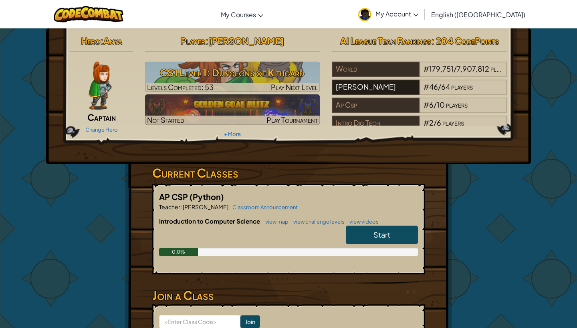
click at [386, 87] on div "[PERSON_NAME]" at bounding box center [375, 87] width 87 height 15
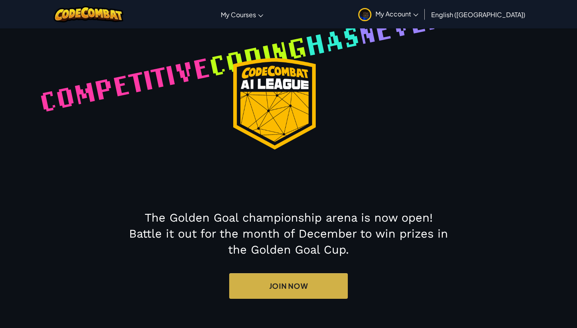
select select "61d4491ac870390023a58009"
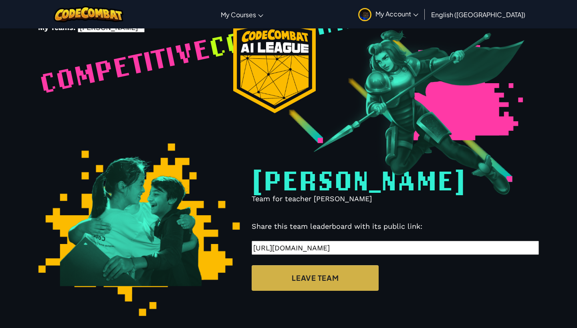
scroll to position [238, 0]
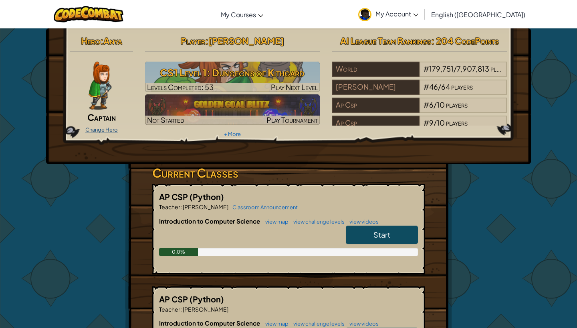
click at [106, 129] on link "Change Hero" at bounding box center [101, 130] width 32 height 6
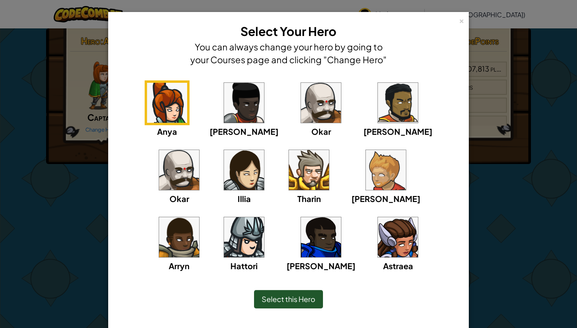
click at [301, 238] on img at bounding box center [321, 237] width 40 height 40
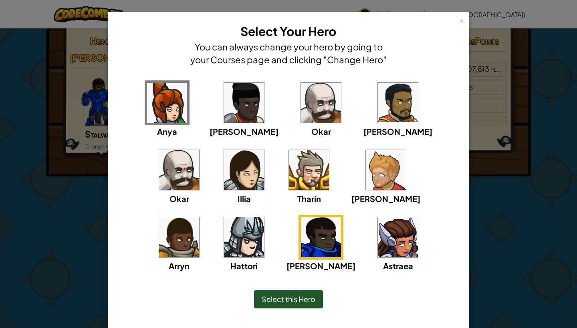
click at [199, 217] on img at bounding box center [179, 237] width 40 height 40
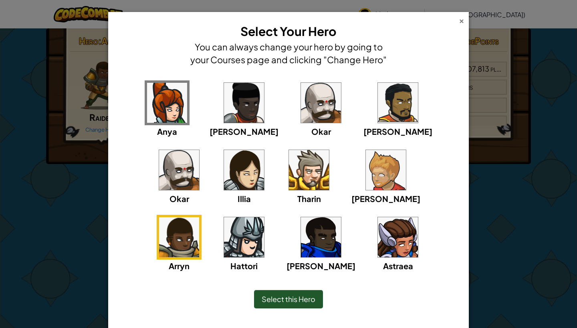
click at [460, 22] on div "×" at bounding box center [461, 20] width 6 height 8
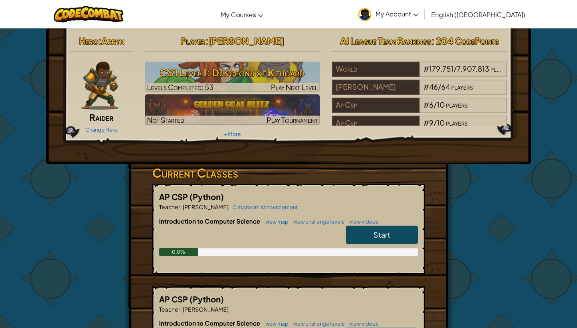
click at [105, 92] on img at bounding box center [99, 86] width 38 height 48
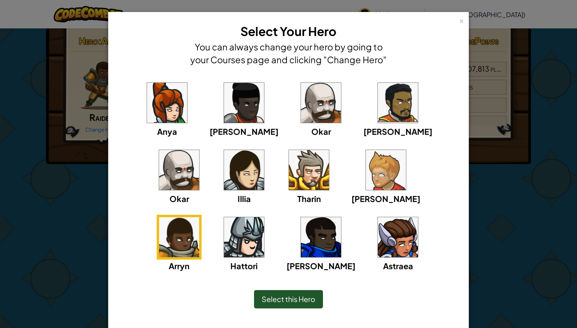
click at [378, 233] on img at bounding box center [398, 237] width 40 height 40
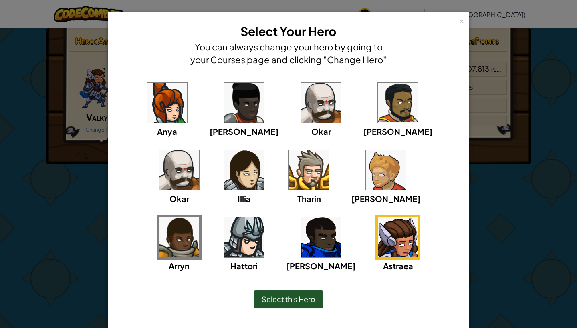
click at [301, 237] on img at bounding box center [321, 237] width 40 height 40
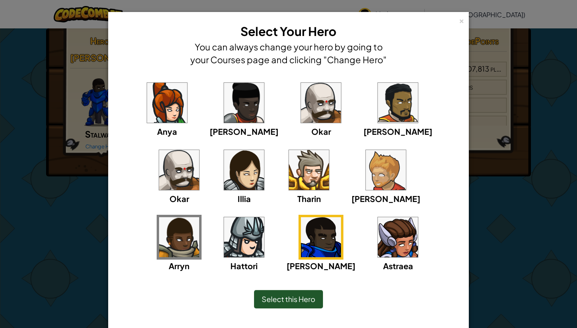
click at [224, 110] on img at bounding box center [244, 103] width 40 height 40
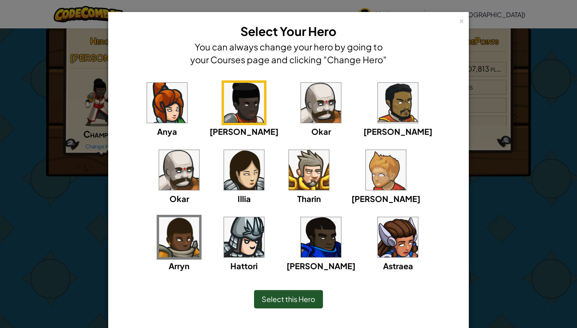
click at [301, 231] on img at bounding box center [321, 237] width 40 height 40
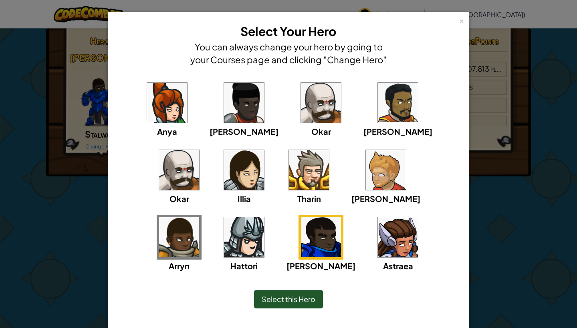
click at [297, 294] on div "Select this Hero" at bounding box center [288, 299] width 69 height 18
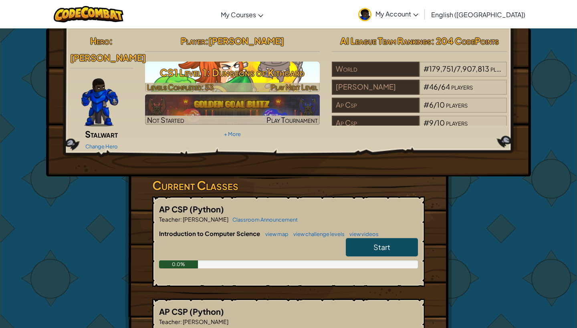
click at [216, 68] on h3 "CS1 Level 1: Dungeons of Kithgard" at bounding box center [232, 73] width 175 height 18
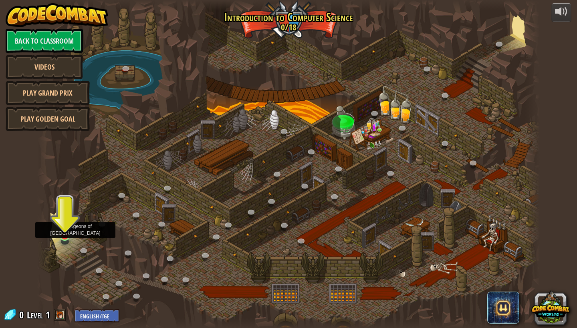
click at [67, 239] on link at bounding box center [65, 236] width 16 height 16
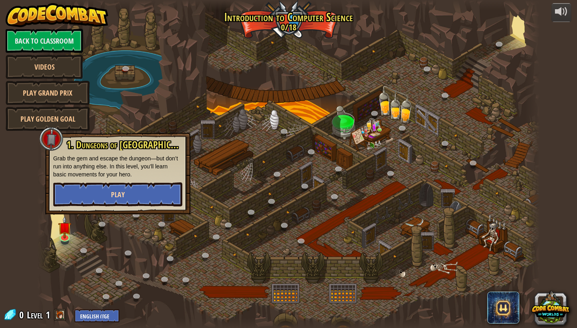
click at [111, 193] on span "Play" at bounding box center [118, 195] width 14 height 10
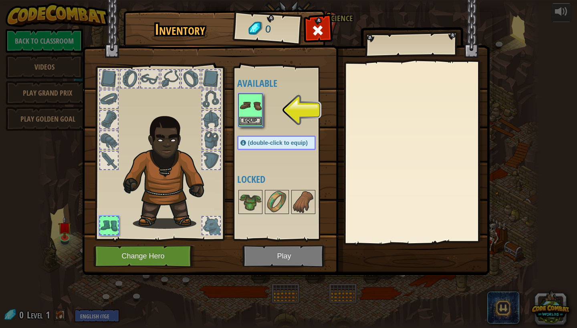
click at [254, 121] on button "Equip" at bounding box center [250, 121] width 22 height 8
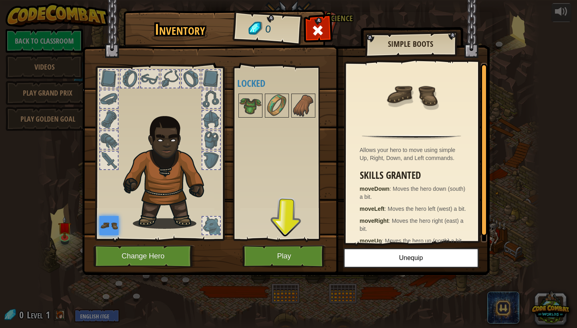
click at [290, 256] on button "Play" at bounding box center [284, 256] width 84 height 22
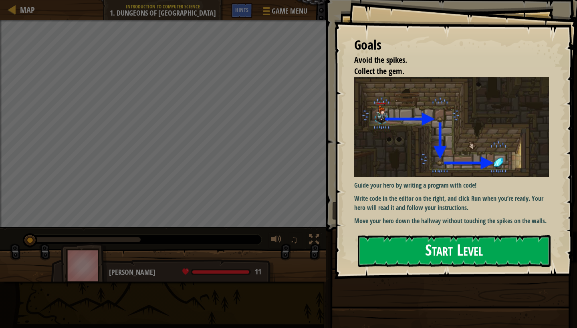
click at [433, 251] on button "Start Level" at bounding box center [454, 251] width 193 height 32
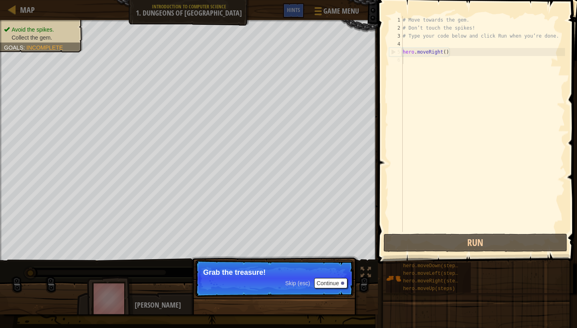
click at [324, 282] on button "Continue" at bounding box center [330, 283] width 33 height 10
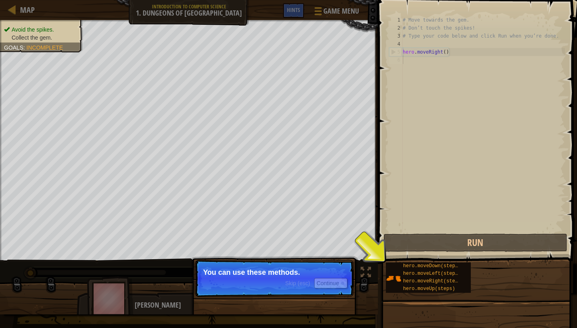
click at [324, 287] on button "Continue" at bounding box center [330, 283] width 33 height 10
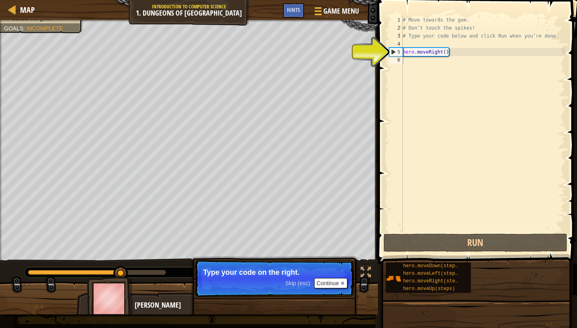
click at [324, 287] on button "Continue" at bounding box center [330, 283] width 33 height 10
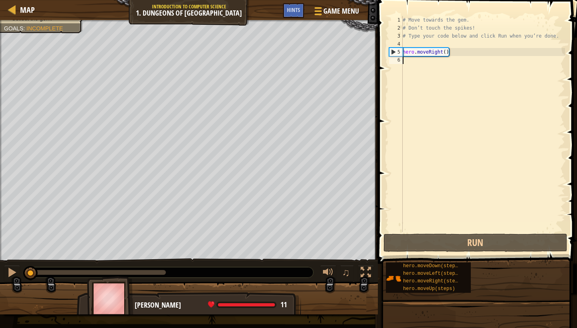
drag, startPoint x: 168, startPoint y: 277, endPoint x: 23, endPoint y: 267, distance: 145.6
click at [23, 267] on div "♫" at bounding box center [189, 271] width 378 height 24
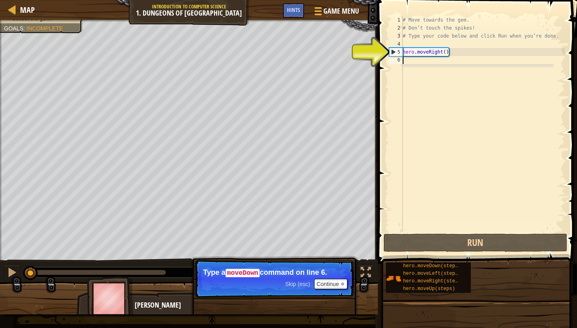
type textarea "h"
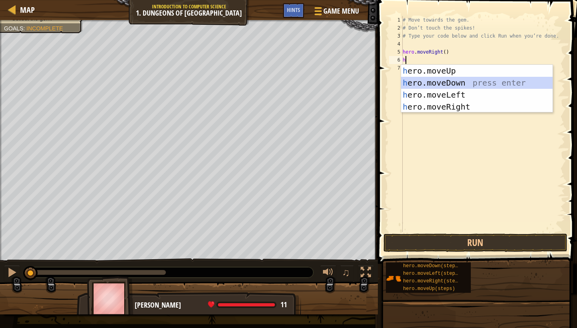
click at [428, 78] on div "h ero.moveUp press enter h ero.moveDown press enter h ero.moveLeft press enter …" at bounding box center [476, 101] width 151 height 72
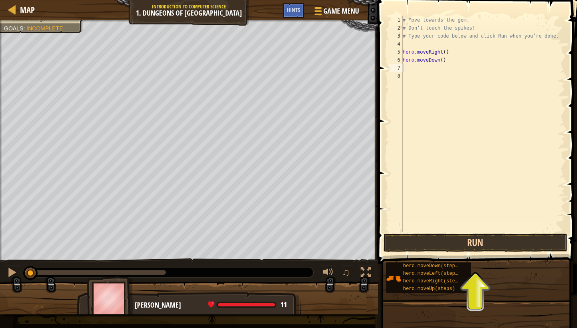
click at [462, 238] on button "Run" at bounding box center [475, 243] width 184 height 18
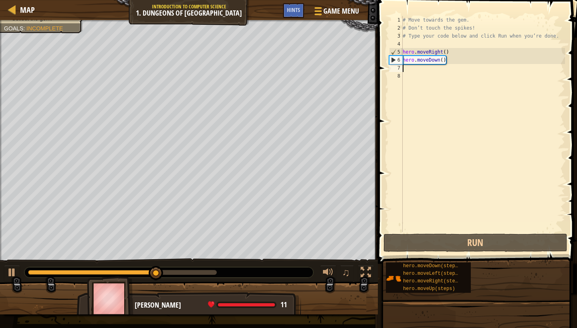
type textarea "h"
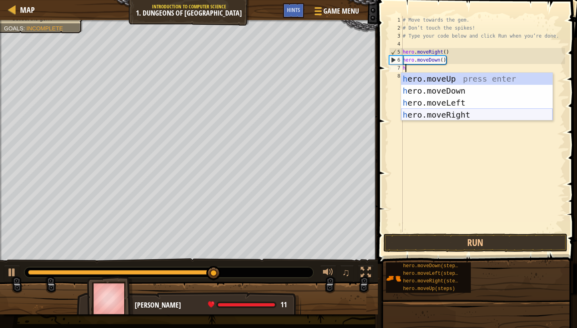
click at [445, 112] on div "h ero.moveUp press enter h ero.moveDown press enter h ero.moveLeft press enter …" at bounding box center [476, 109] width 151 height 72
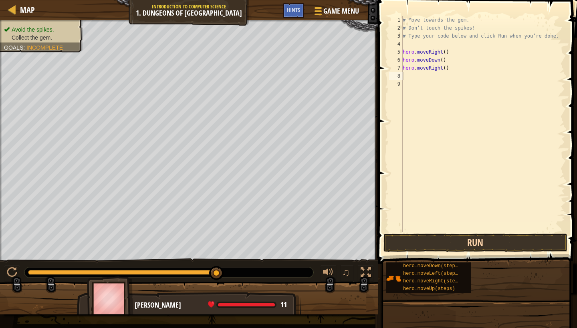
click at [427, 245] on button "Run" at bounding box center [475, 243] width 184 height 18
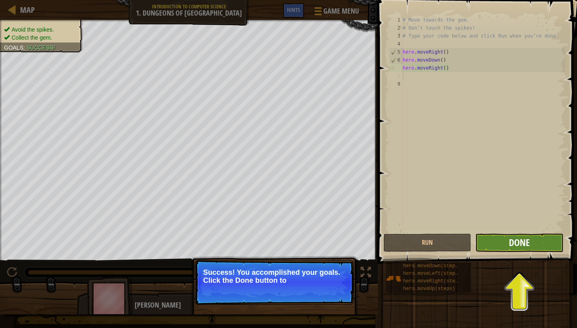
click at [511, 238] on span "Done" at bounding box center [519, 242] width 21 height 13
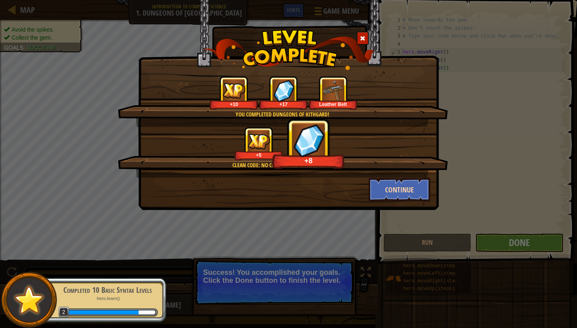
click at [390, 184] on button "Continue" at bounding box center [399, 190] width 62 height 24
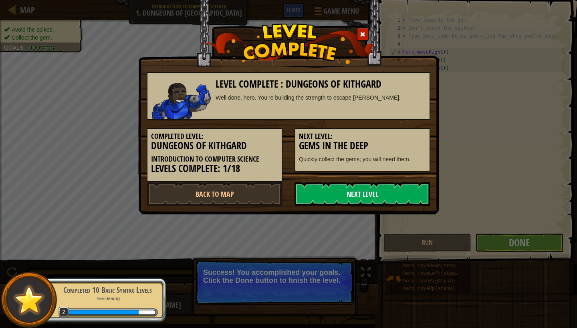
click at [386, 191] on link "Next Level" at bounding box center [362, 194] width 136 height 24
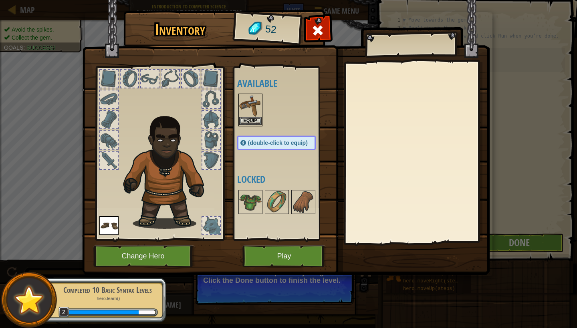
click at [250, 119] on button "Equip" at bounding box center [250, 121] width 22 height 8
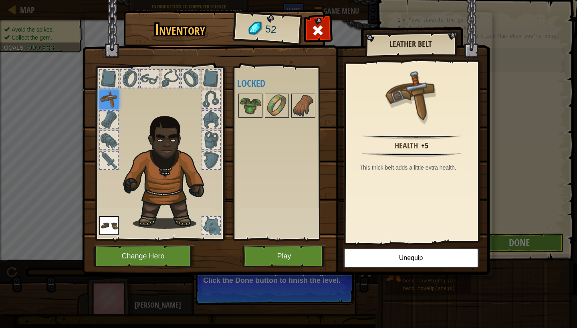
click at [117, 231] on img at bounding box center [108, 225] width 19 height 19
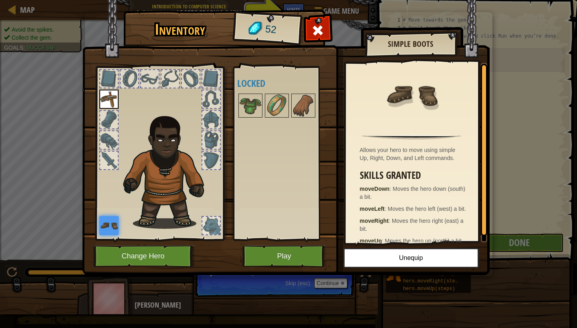
click at [277, 245] on button "Play" at bounding box center [284, 256] width 84 height 22
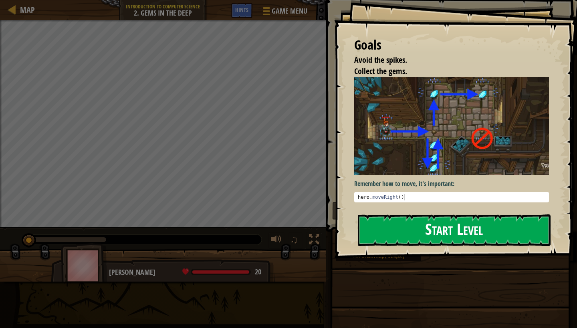
click at [452, 222] on button "Start Level" at bounding box center [454, 231] width 193 height 32
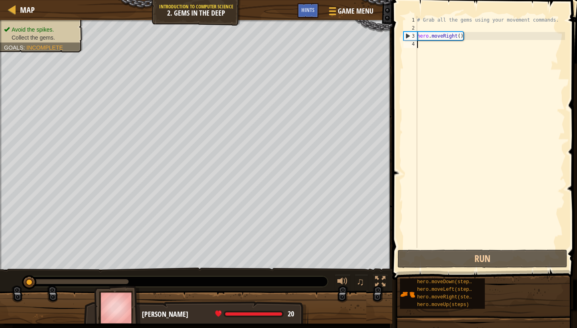
type textarea "h"
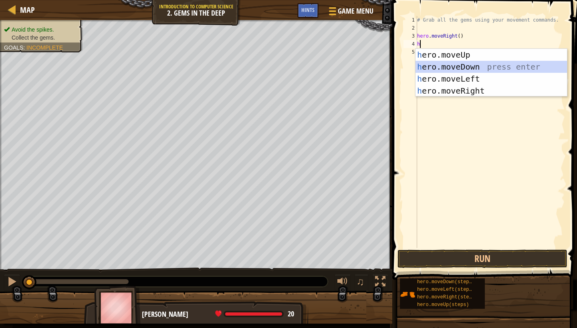
click at [457, 64] on div "h ero.moveUp press enter h ero.moveDown press enter h ero.moveLeft press enter …" at bounding box center [490, 85] width 151 height 72
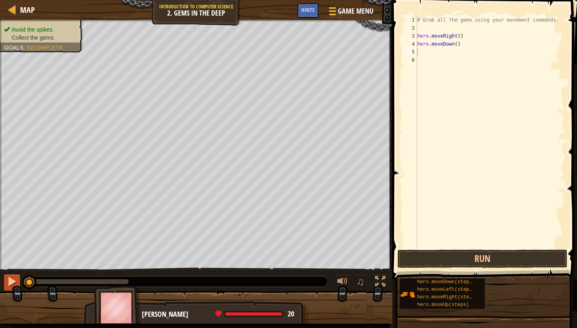
click at [12, 284] on div at bounding box center [12, 282] width 10 height 10
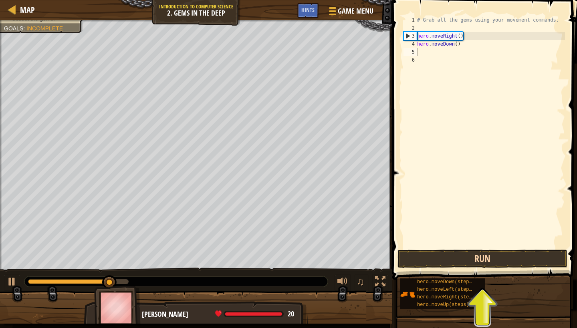
click at [433, 260] on button "Run" at bounding box center [482, 259] width 170 height 18
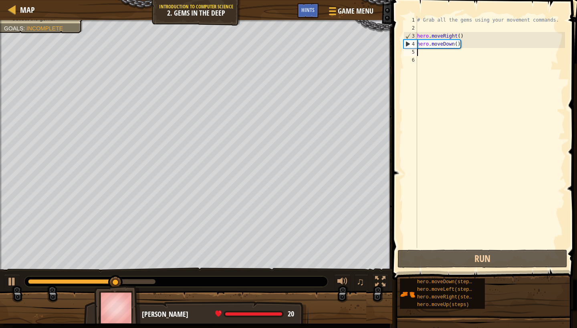
type textarea "h"
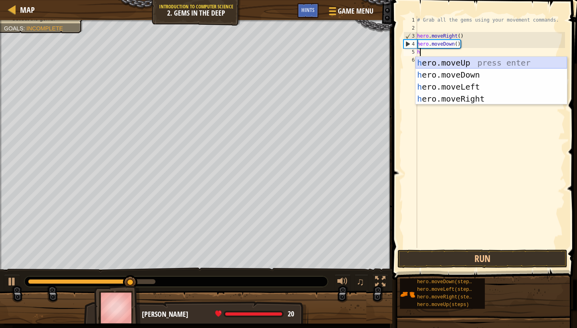
click at [446, 64] on div "h ero.moveUp press enter h ero.moveDown press enter h ero.moveLeft press enter …" at bounding box center [490, 93] width 151 height 72
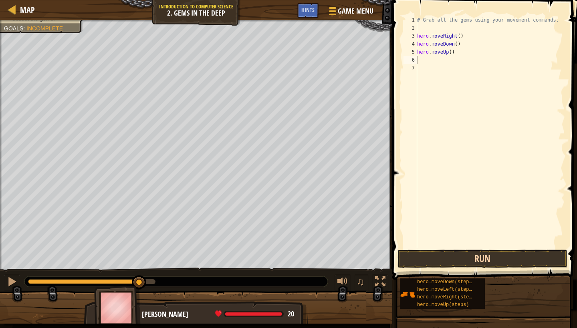
click at [478, 262] on button "Run" at bounding box center [482, 259] width 170 height 18
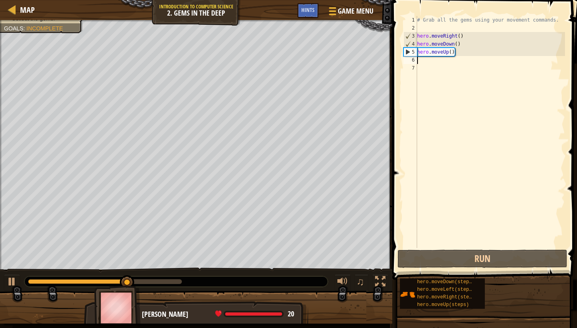
type textarea "h"
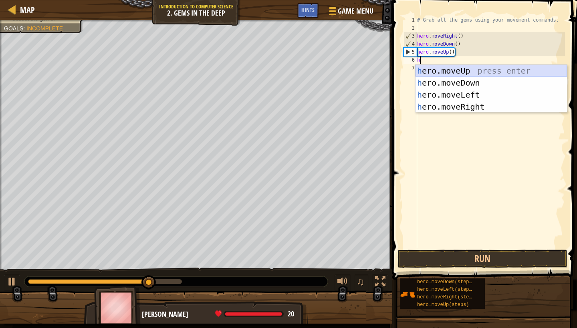
click at [457, 71] on div "h ero.moveUp press enter h ero.moveDown press enter h ero.moveLeft press enter …" at bounding box center [490, 101] width 151 height 72
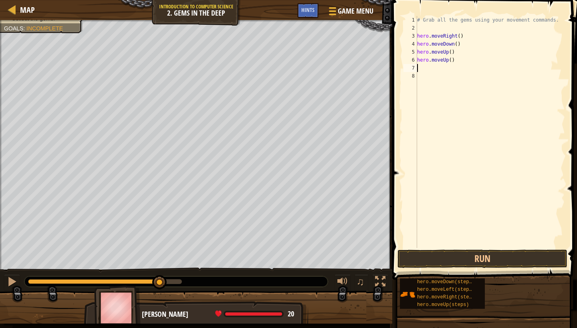
type textarea "h"
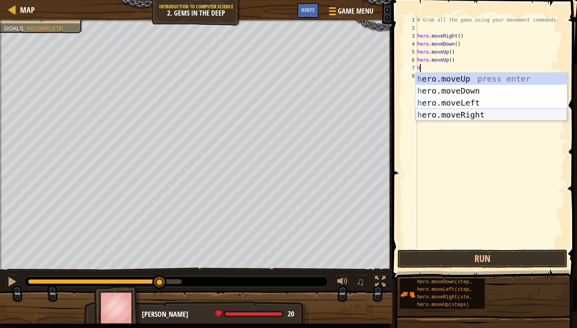
click at [465, 109] on div "h ero.moveUp press enter h ero.moveDown press enter h ero.moveLeft press enter …" at bounding box center [490, 109] width 151 height 72
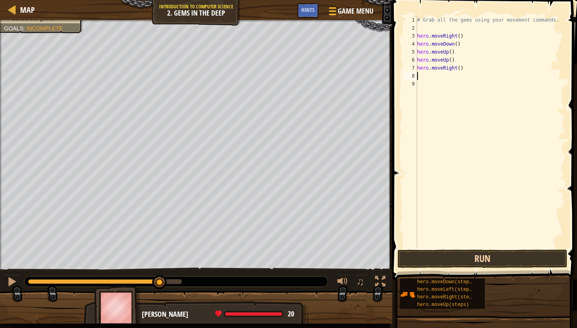
click at [480, 261] on button "Run" at bounding box center [482, 259] width 170 height 18
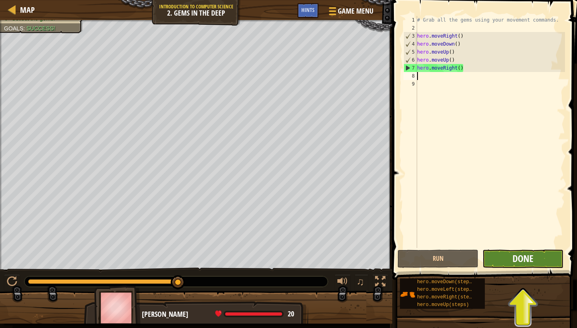
click at [524, 258] on span "Done" at bounding box center [522, 258] width 21 height 13
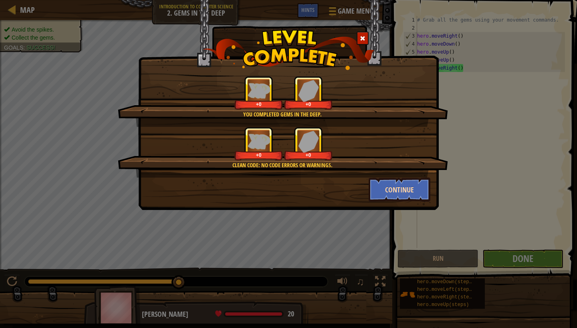
click at [398, 193] on button "Continue" at bounding box center [399, 190] width 62 height 24
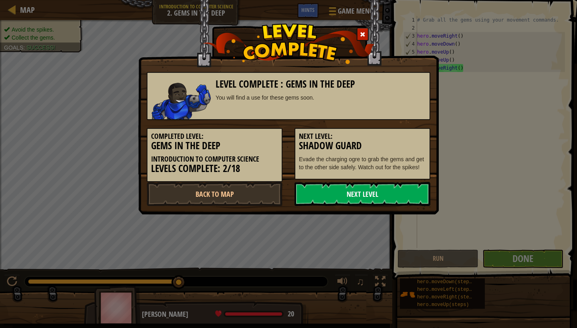
click at [364, 197] on link "Next Level" at bounding box center [362, 194] width 136 height 24
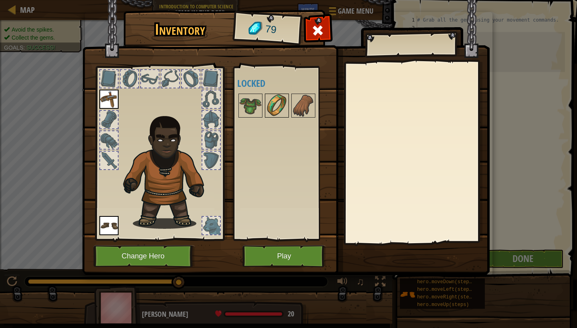
click at [268, 104] on img at bounding box center [276, 105] width 22 height 22
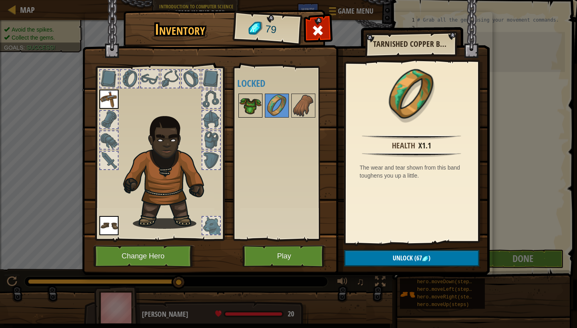
click at [243, 103] on img at bounding box center [250, 105] width 22 height 22
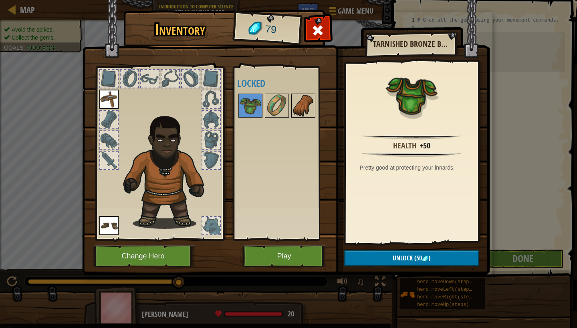
click at [305, 109] on img at bounding box center [303, 105] width 22 height 22
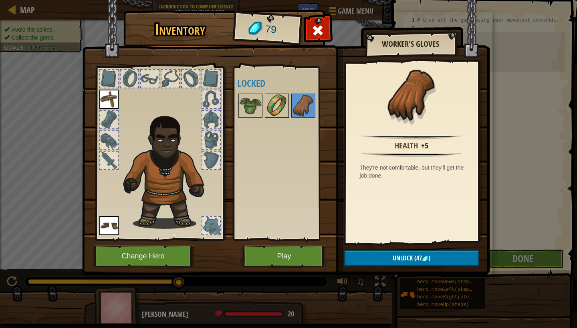
click at [274, 106] on img at bounding box center [276, 105] width 22 height 22
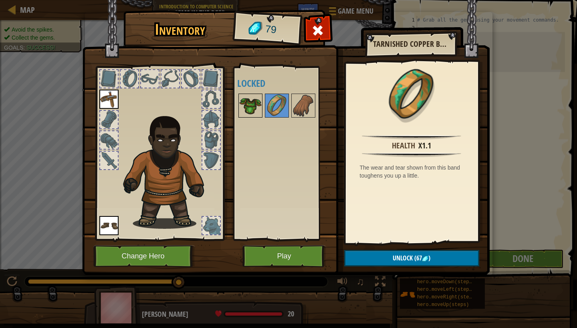
click at [240, 103] on img at bounding box center [250, 105] width 22 height 22
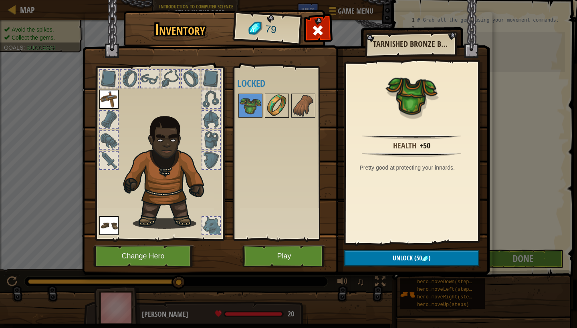
click at [277, 107] on img at bounding box center [276, 105] width 22 height 22
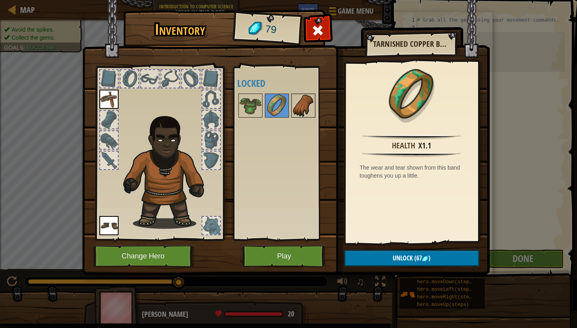
click at [314, 103] on div at bounding box center [303, 106] width 24 height 24
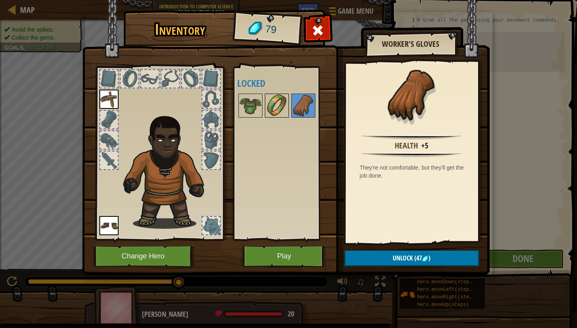
click at [267, 102] on img at bounding box center [276, 105] width 22 height 22
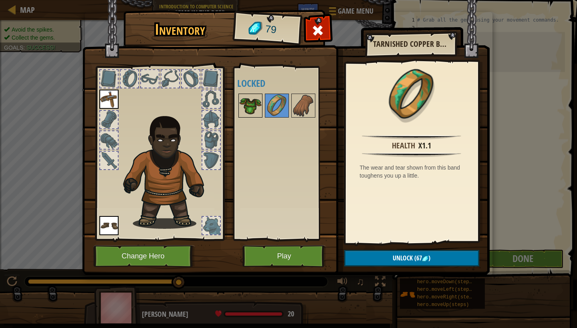
click at [244, 103] on img at bounding box center [250, 105] width 22 height 22
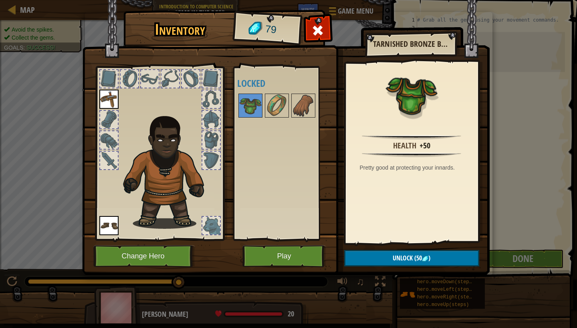
click at [415, 261] on span "(50" at bounding box center [416, 258] width 9 height 9
click at [408, 259] on button "Confirm" at bounding box center [411, 258] width 135 height 16
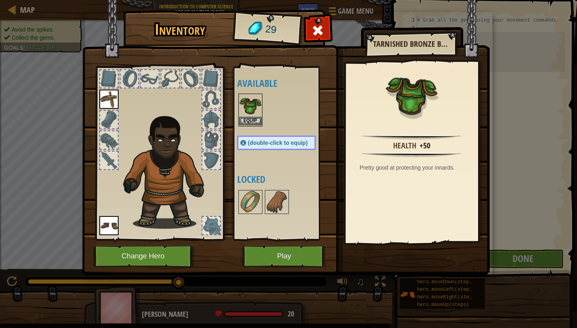
click at [253, 120] on button "Equip" at bounding box center [250, 121] width 22 height 8
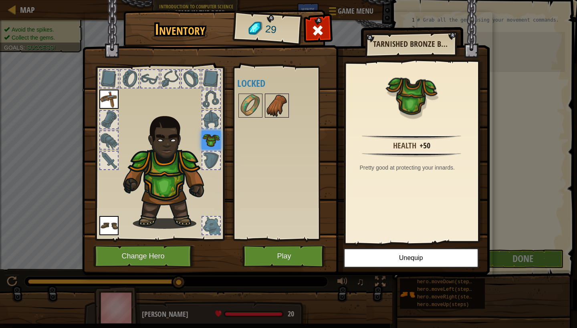
click at [280, 106] on img at bounding box center [276, 105] width 22 height 22
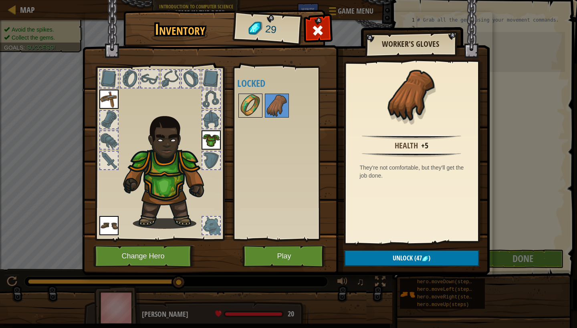
click at [253, 106] on img at bounding box center [250, 105] width 22 height 22
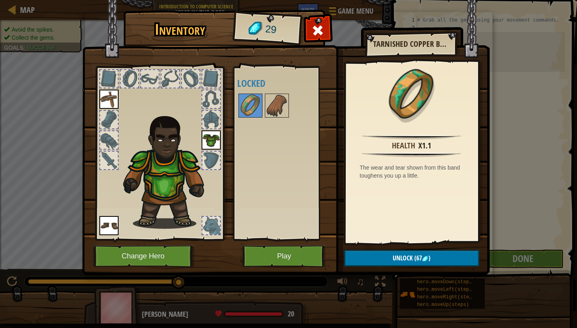
click at [298, 248] on button "Play" at bounding box center [284, 256] width 84 height 22
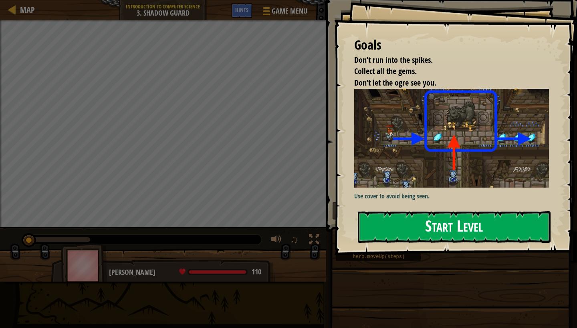
click at [443, 228] on button "Start Level" at bounding box center [454, 227] width 193 height 32
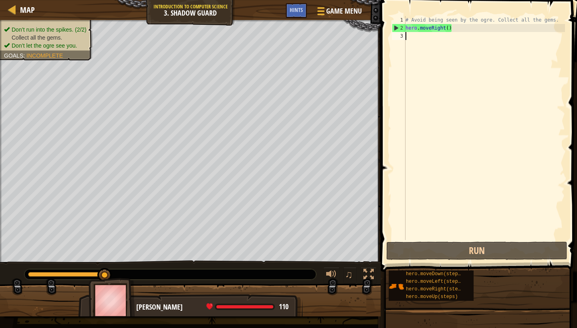
type textarea "h"
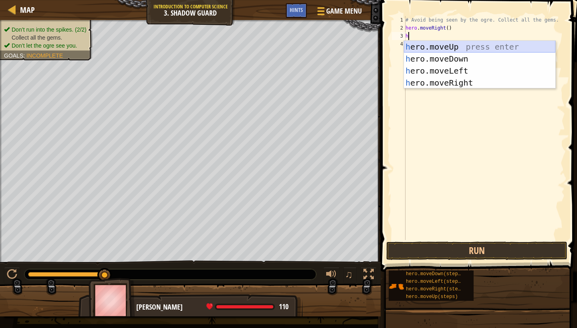
click at [457, 46] on div "h ero.moveUp press enter h ero.moveDown press enter h ero.moveLeft press enter …" at bounding box center [479, 77] width 151 height 72
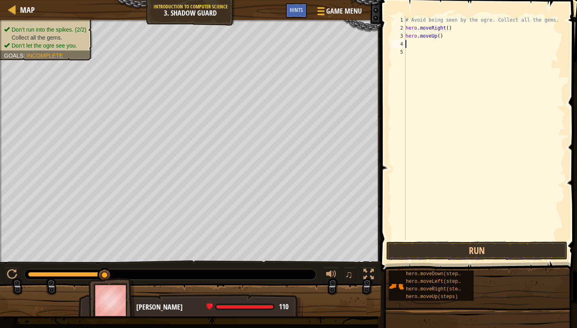
type textarea "h"
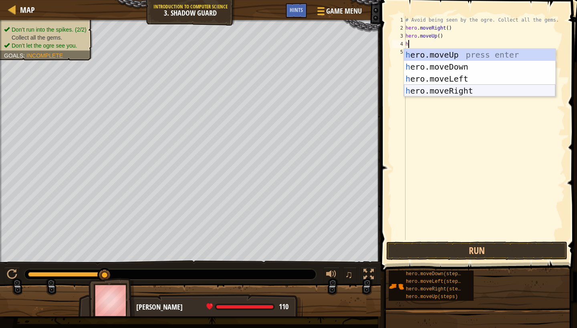
click at [460, 88] on div "h ero.moveUp press enter h ero.moveDown press enter h ero.moveLeft press enter …" at bounding box center [479, 85] width 151 height 72
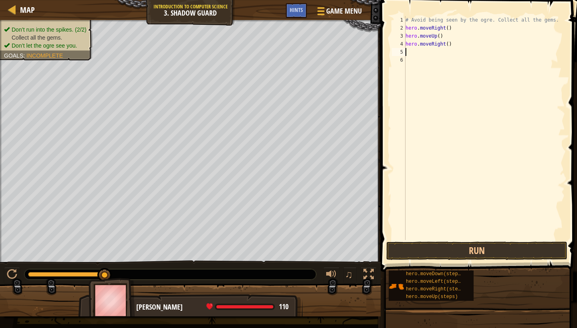
type textarea "h"
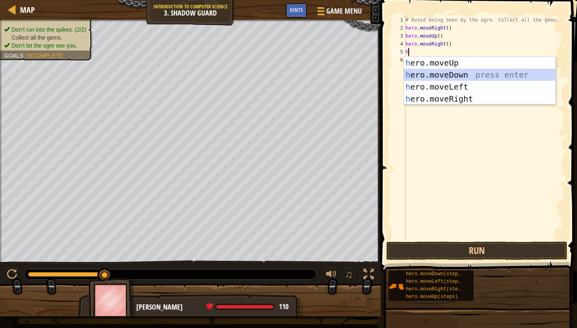
click at [459, 73] on div "h ero.moveUp press enter h ero.moveDown press enter h ero.moveLeft press enter …" at bounding box center [479, 93] width 151 height 72
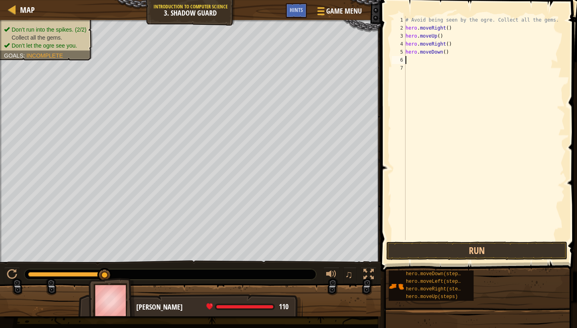
type textarea "h"
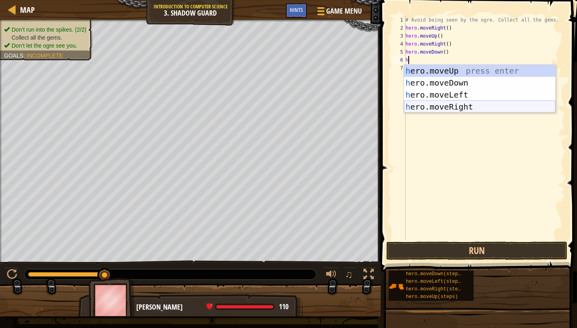
click at [453, 109] on div "h ero.moveUp press enter h ero.moveDown press enter h ero.moveLeft press enter …" at bounding box center [479, 101] width 151 height 72
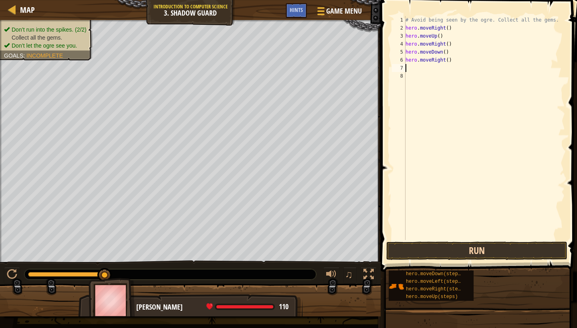
click at [472, 249] on button "Run" at bounding box center [476, 251] width 181 height 18
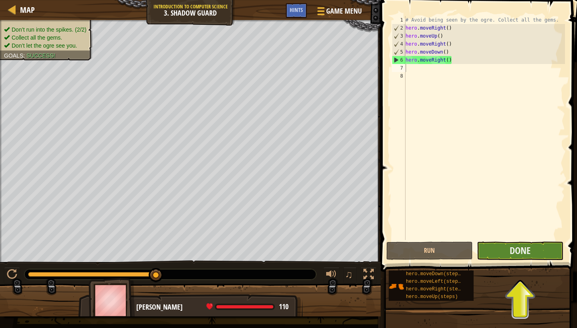
click at [494, 256] on button "Done" at bounding box center [519, 251] width 86 height 18
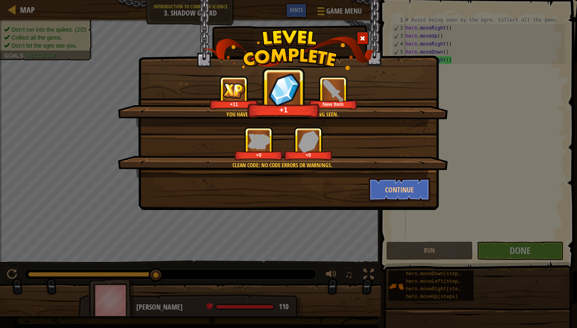
click at [362, 38] on span at bounding box center [363, 39] width 6 height 6
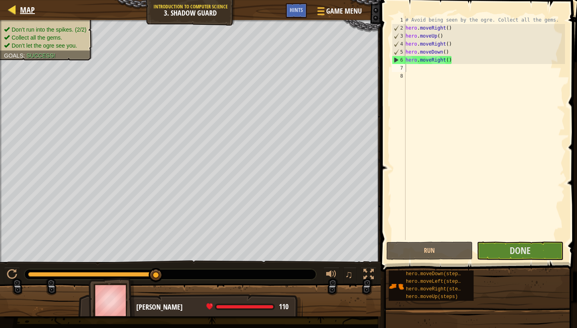
click at [25, 9] on span "Map" at bounding box center [27, 9] width 15 height 11
